Goal: Information Seeking & Learning: Learn about a topic

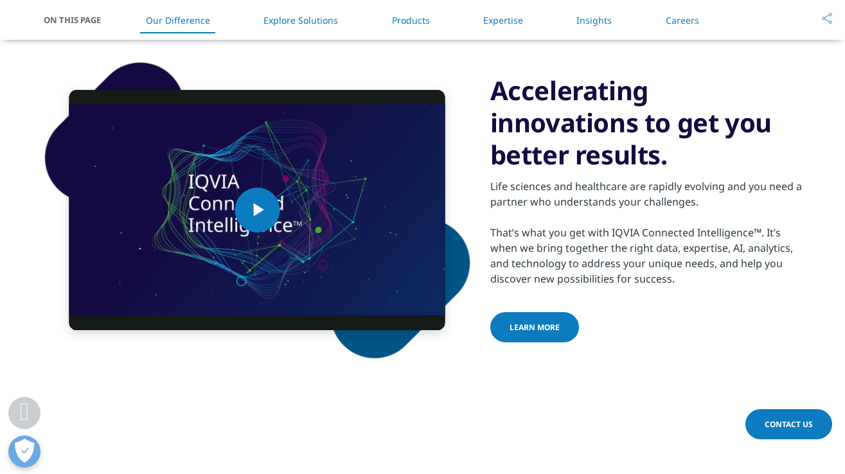
scroll to position [685, 0]
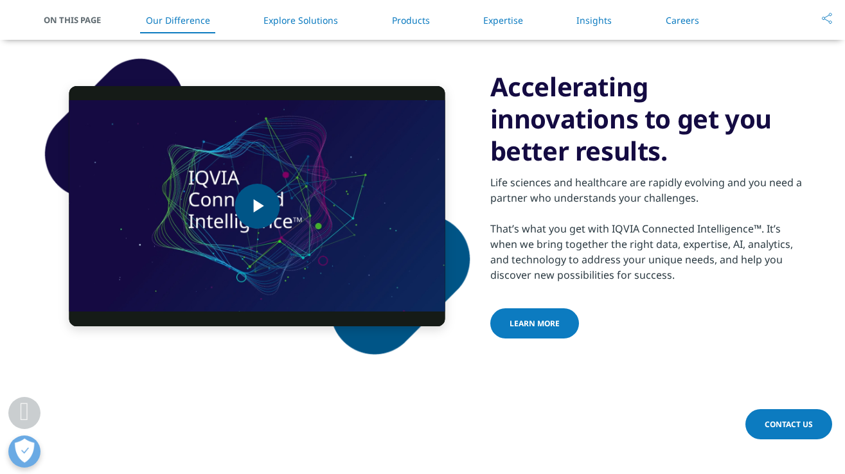
click at [286, 200] on img "Video Player" at bounding box center [257, 206] width 376 height 240
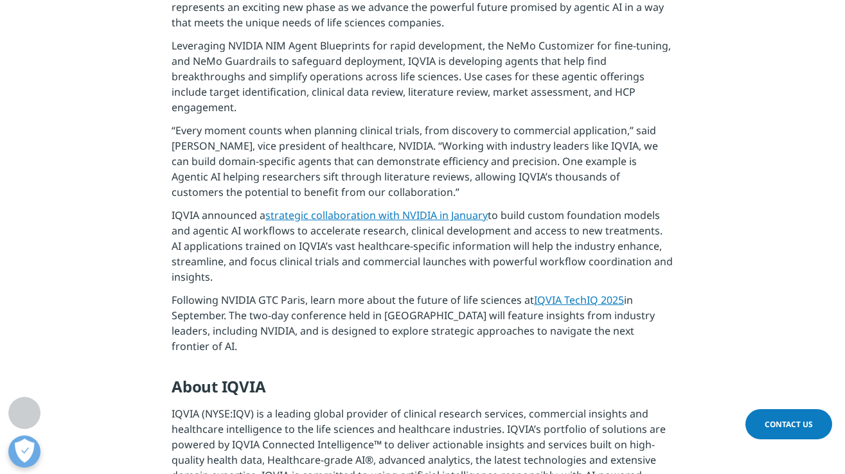
scroll to position [625, 0]
click at [606, 304] on link "IQVIA TechIQ 2025" at bounding box center [579, 300] width 90 height 14
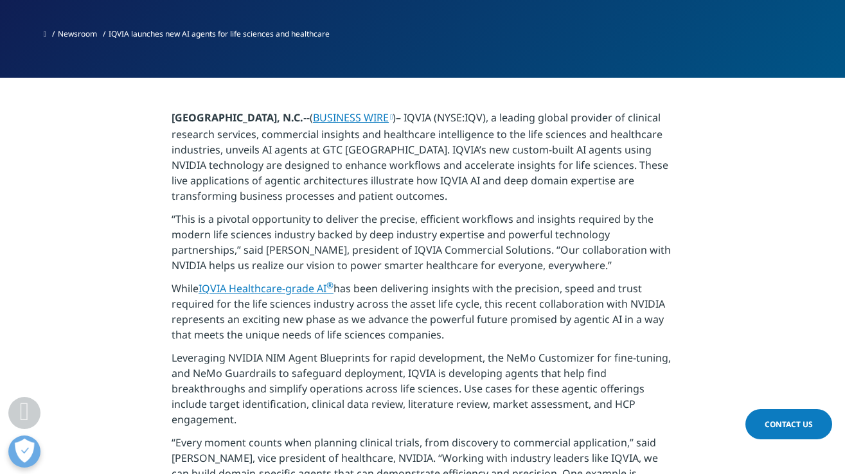
scroll to position [221, 0]
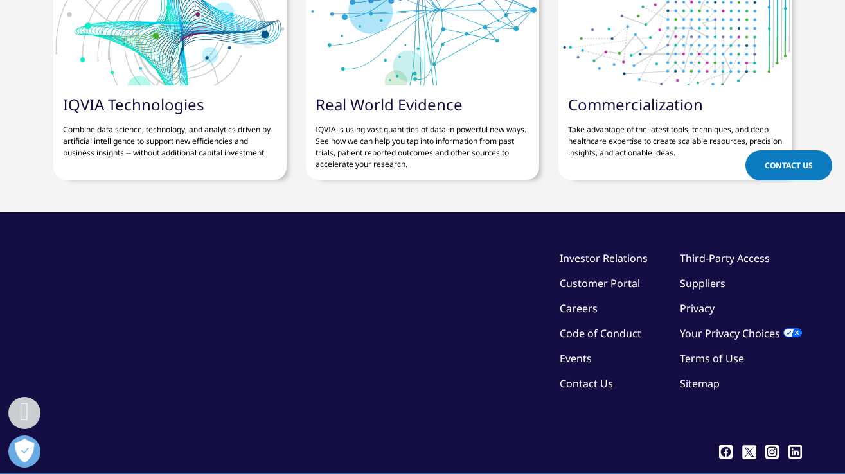
scroll to position [1735, 0]
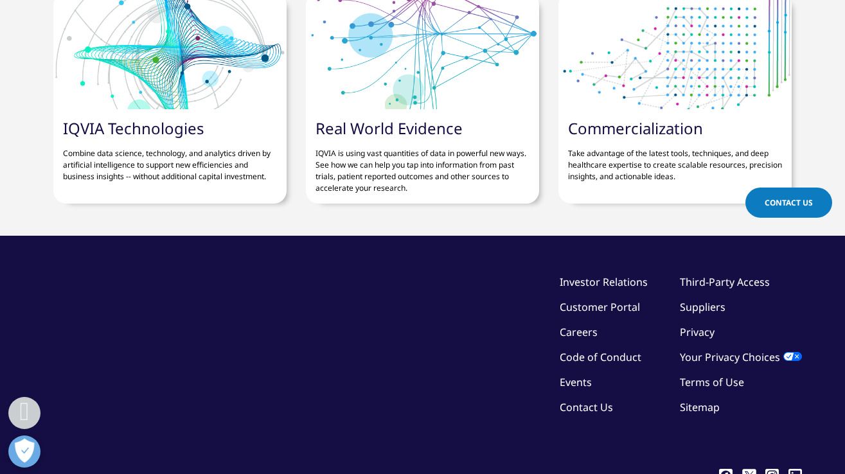
click at [374, 118] on link "Real World Evidence" at bounding box center [388, 128] width 147 height 21
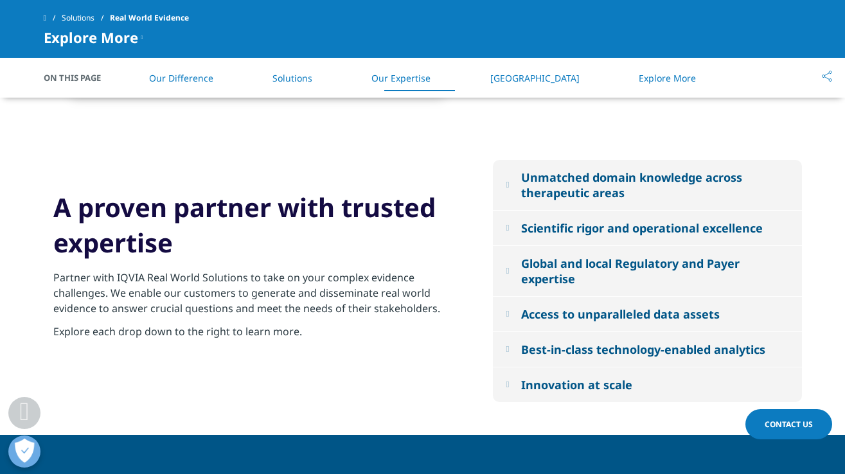
scroll to position [1374, 0]
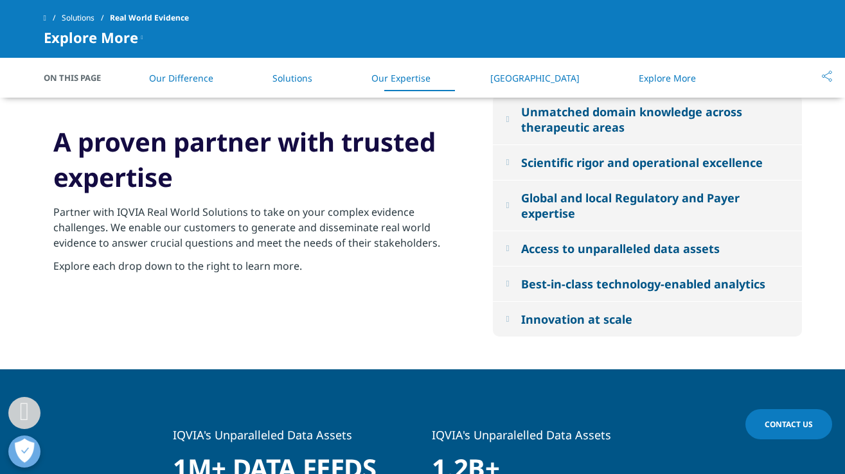
click at [547, 284] on div "Best-in-class technology-enabled analytics" at bounding box center [643, 283] width 244 height 15
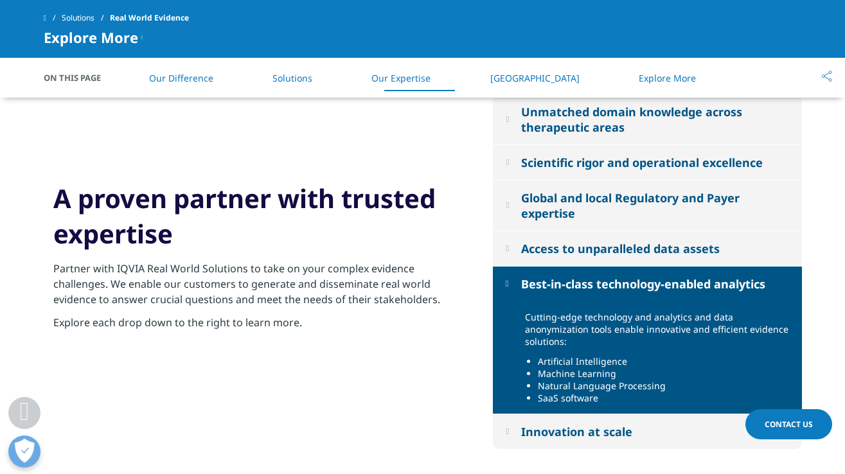
click at [547, 284] on div "Best-in-class technology-enabled analytics" at bounding box center [643, 283] width 244 height 15
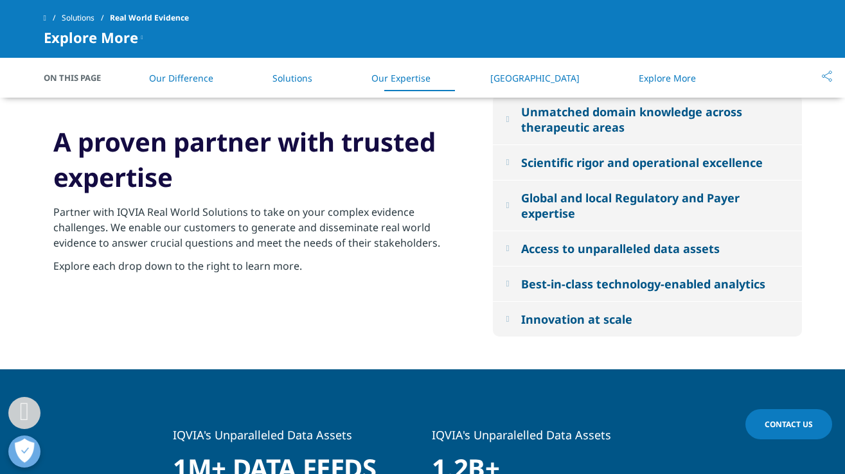
click at [532, 335] on button "Innovation at scale" at bounding box center [647, 319] width 309 height 35
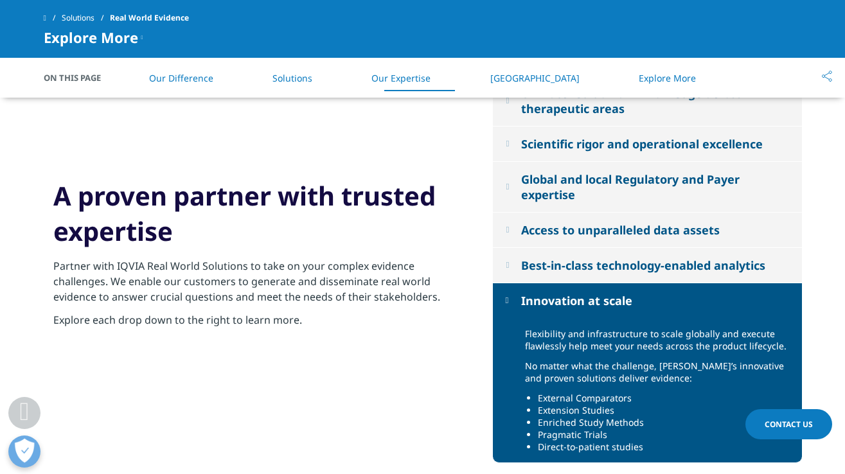
scroll to position [1324, 0]
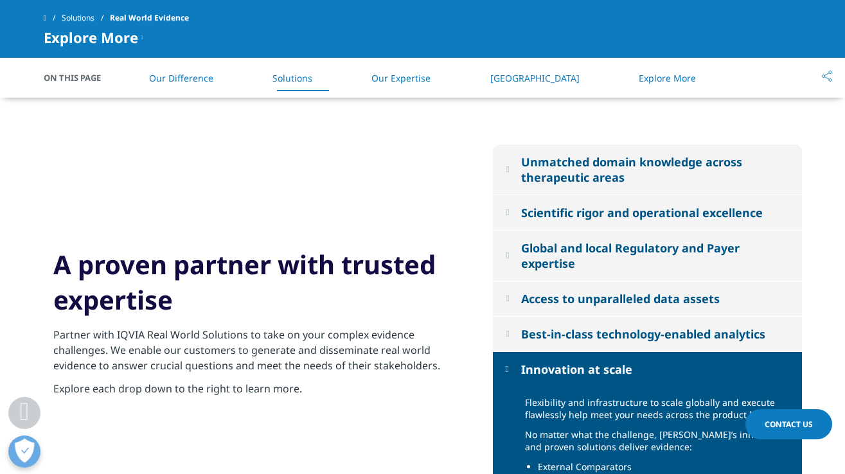
click at [524, 250] on button "Global and local Regulatory and Payer expertise" at bounding box center [647, 256] width 309 height 50
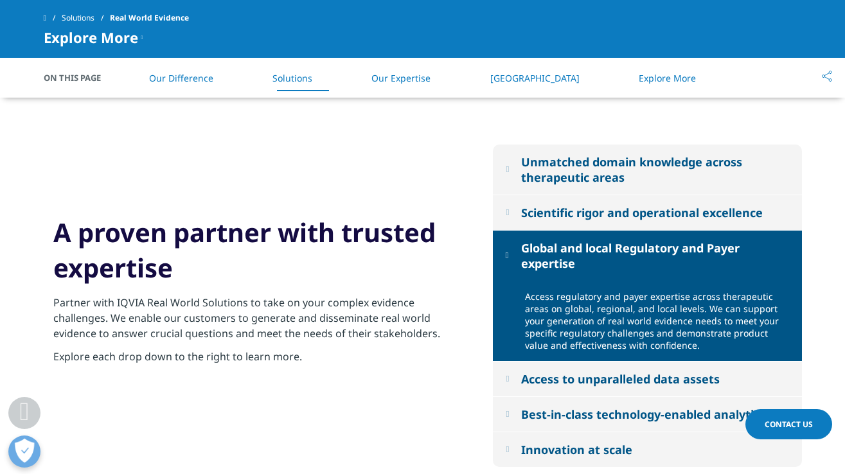
click at [523, 208] on button "Scientific rigor and operational excellence" at bounding box center [647, 212] width 309 height 35
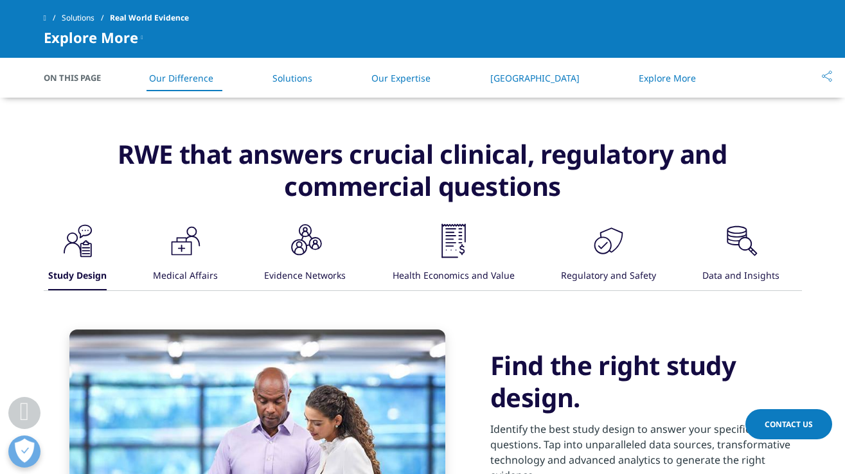
scroll to position [835, 0]
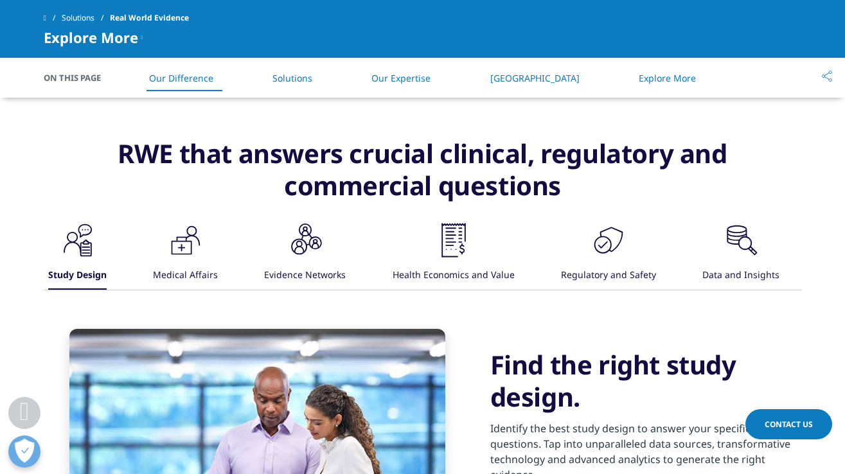
click at [97, 253] on icon ".cls-1{fill:#231f20;}" at bounding box center [77, 240] width 39 height 39
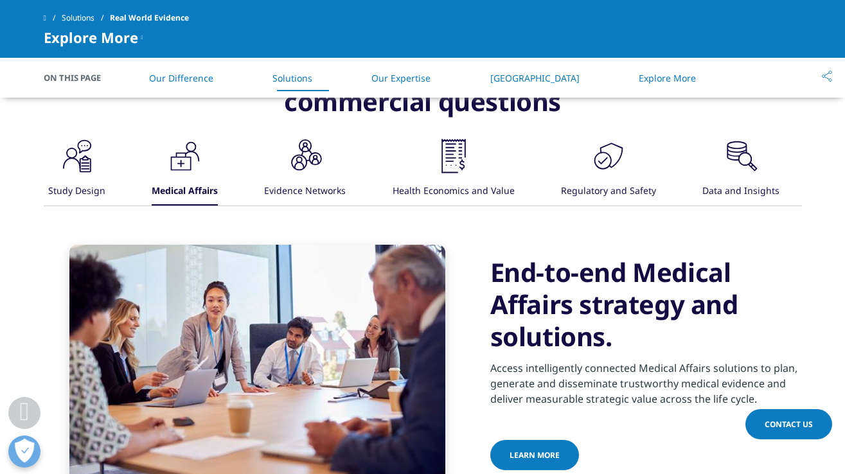
scroll to position [907, 0]
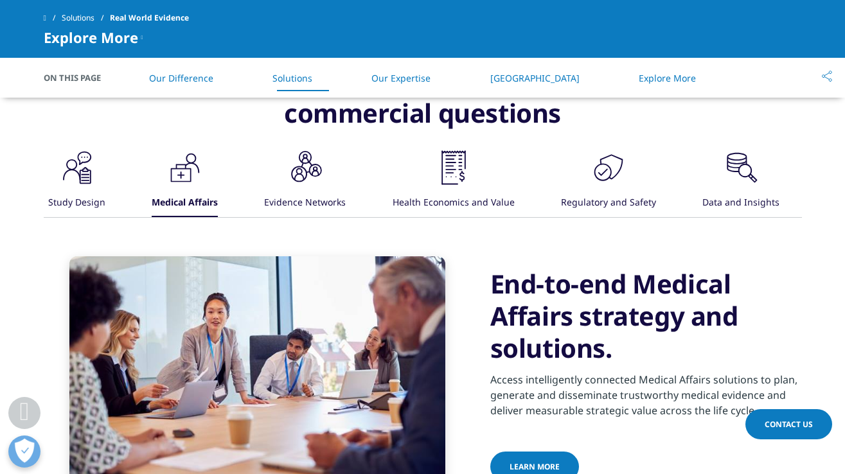
click at [96, 170] on icon ".cls-1{fill:#231f20;}" at bounding box center [77, 167] width 39 height 39
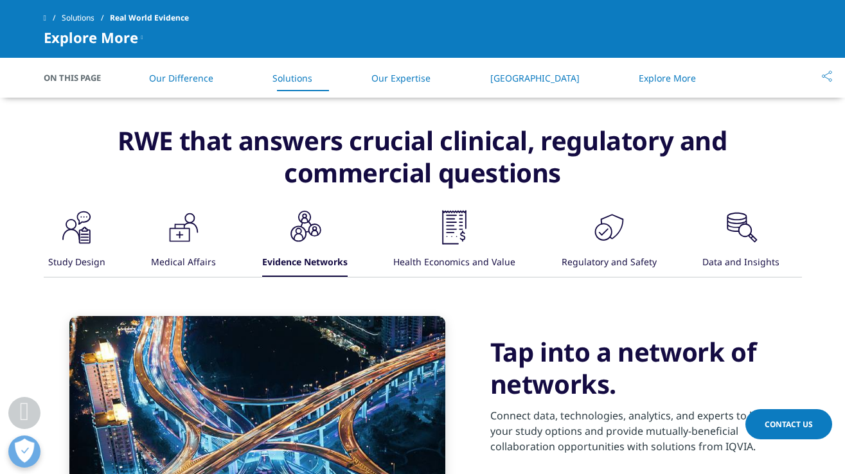
scroll to position [832, 0]
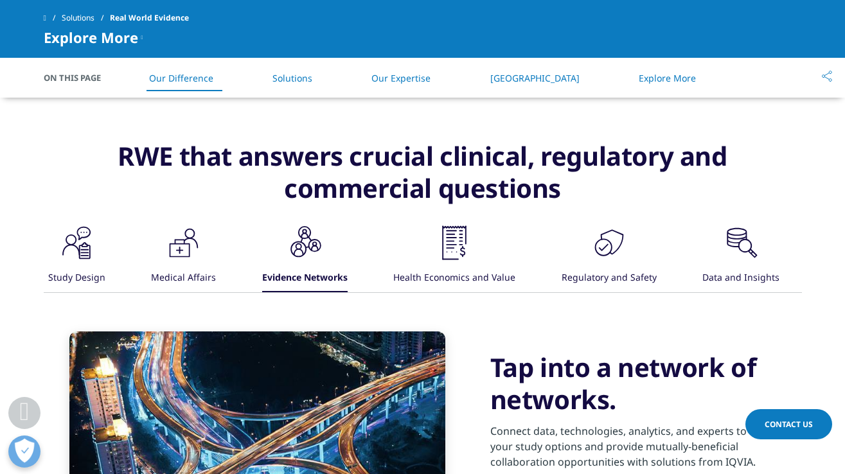
click at [439, 272] on div "Health Economics and Value" at bounding box center [454, 279] width 122 height 28
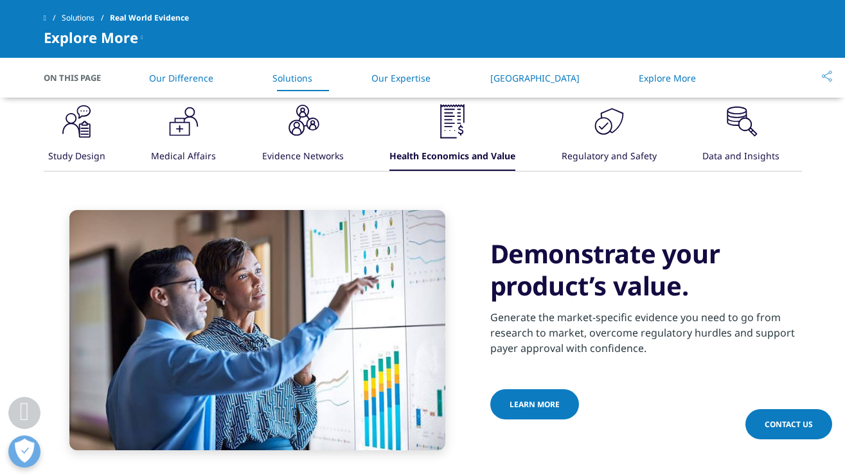
scroll to position [983, 0]
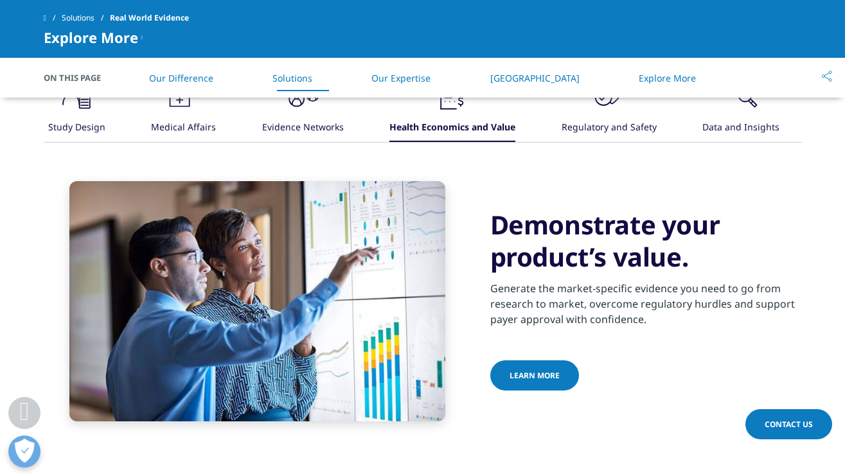
click at [631, 130] on div "Regulatory and Safety" at bounding box center [608, 128] width 95 height 28
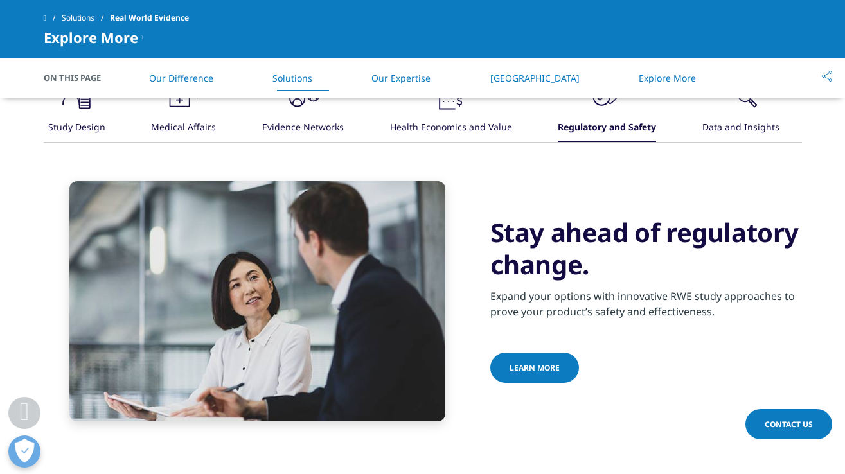
click at [721, 127] on div "Data and Insights" at bounding box center [740, 128] width 77 height 28
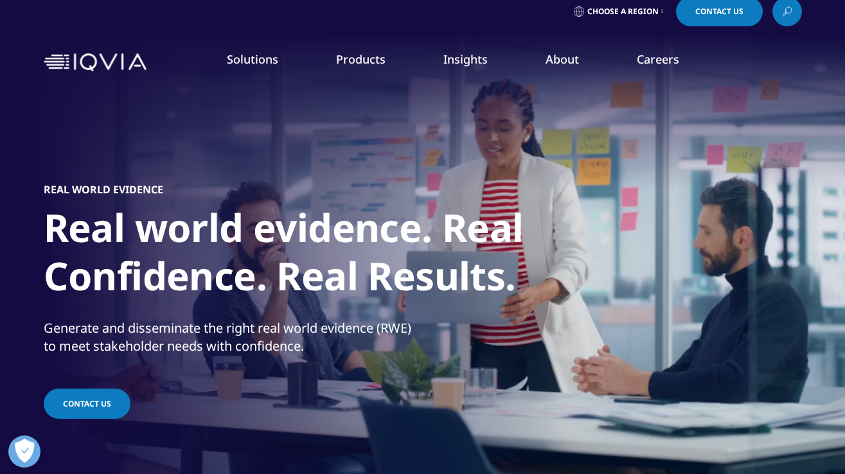
scroll to position [0, 0]
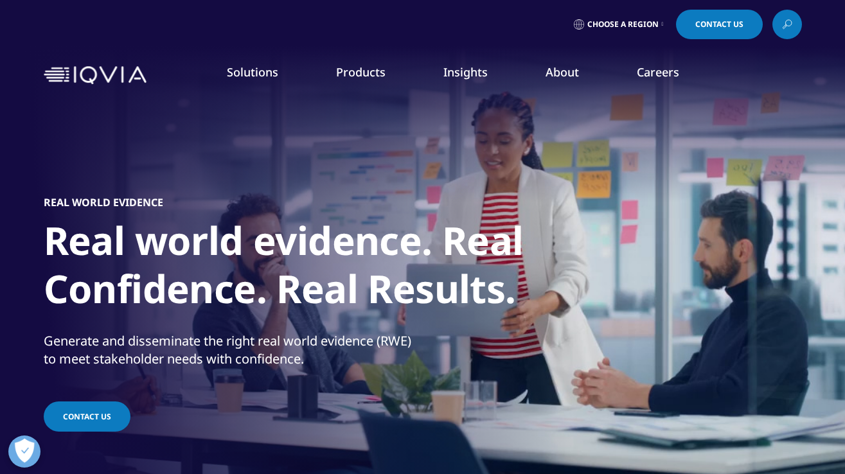
click at [74, 250] on link "DISCOVER INSIGHTS" at bounding box center [107, 249] width 162 height 11
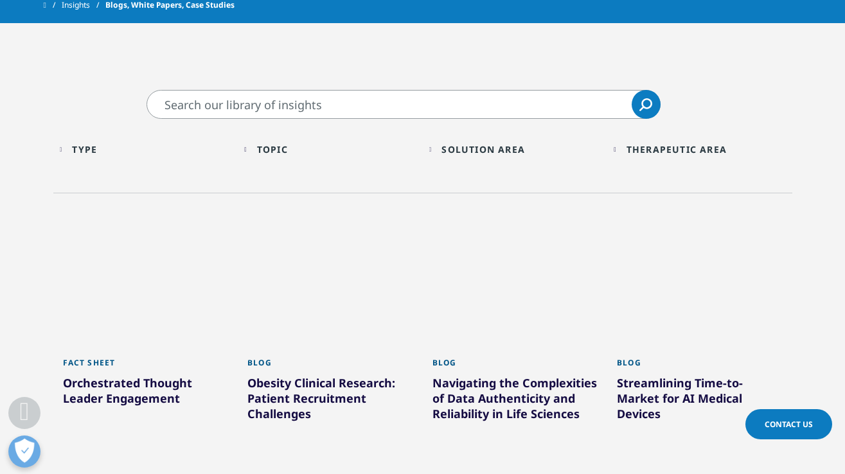
scroll to position [619, 0]
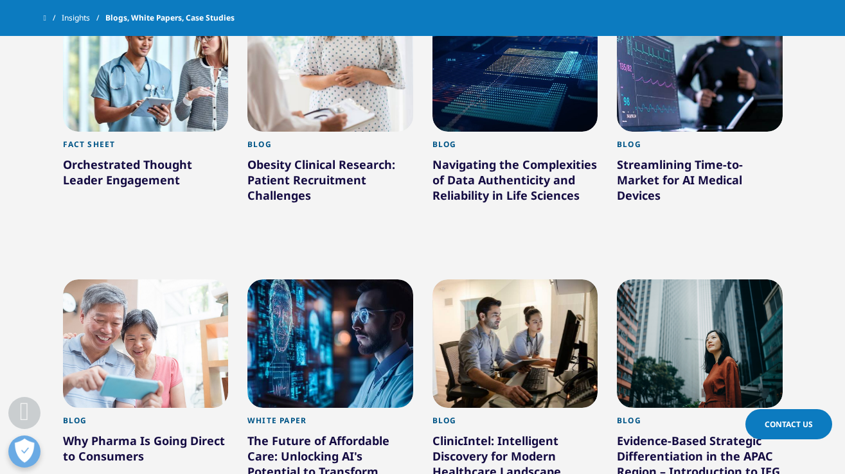
click at [293, 164] on div "Obesity Clinical Research: Patient Recruitment Challenges" at bounding box center [330, 182] width 166 height 51
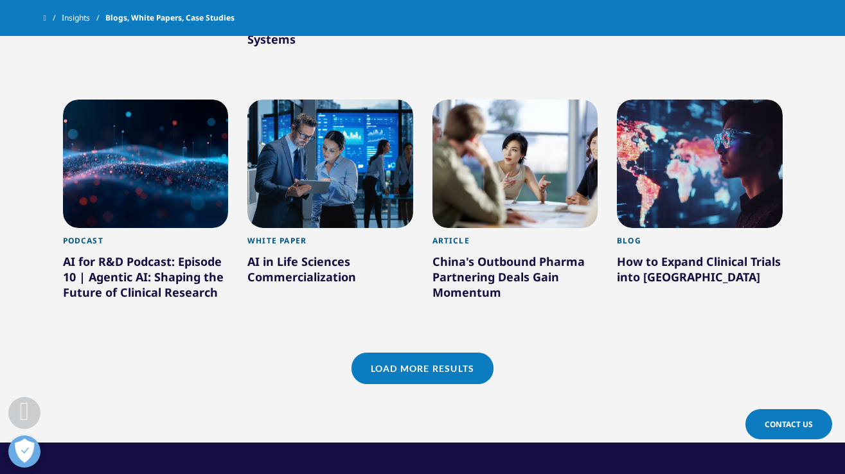
scroll to position [1092, 0]
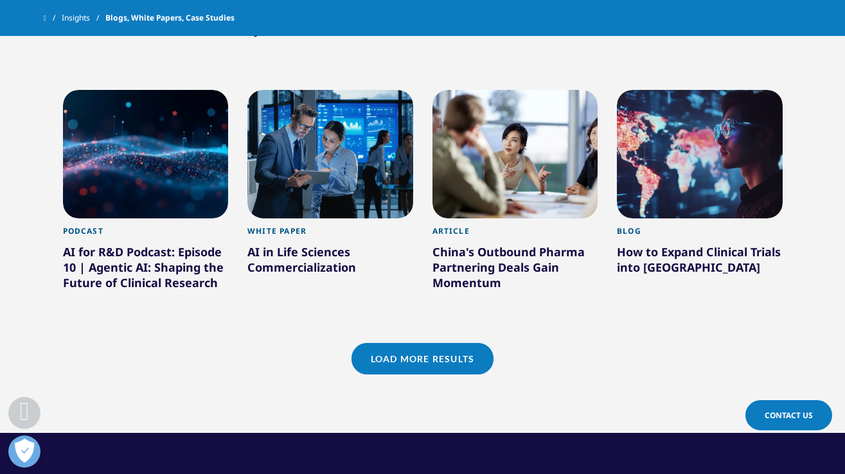
click at [457, 352] on link "Load More Results" at bounding box center [422, 358] width 142 height 31
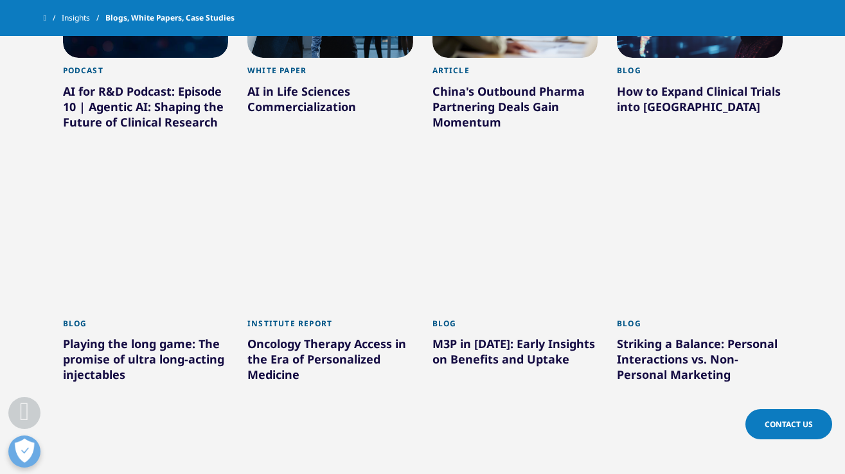
scroll to position [1071, 0]
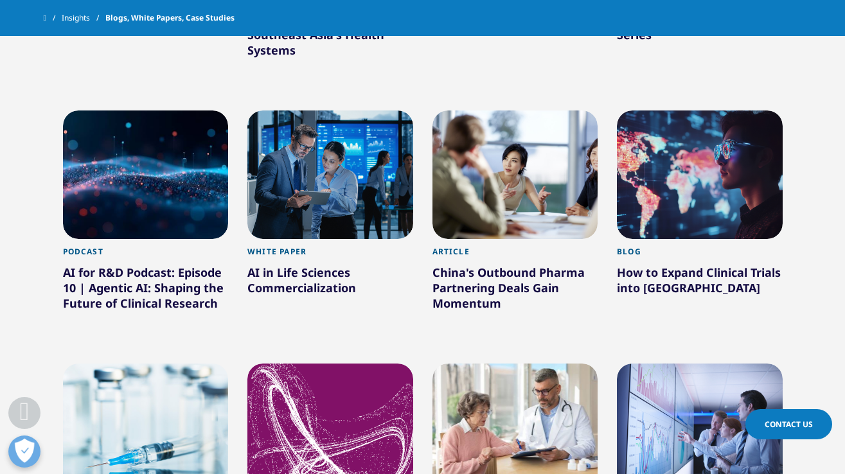
click at [654, 292] on div "How to Expand Clinical Trials into New Countries" at bounding box center [700, 283] width 166 height 36
click at [652, 273] on div "How to Expand Clinical Trials into New Countries" at bounding box center [700, 283] width 166 height 36
click at [672, 205] on div at bounding box center [700, 174] width 166 height 128
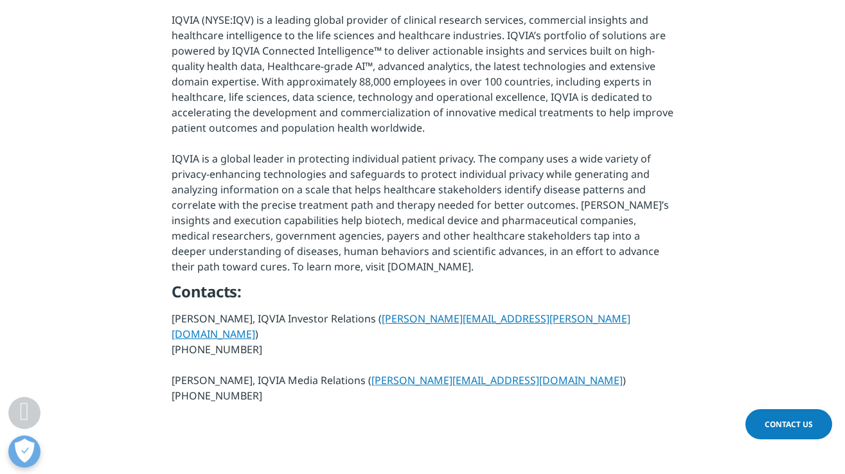
scroll to position [719, 0]
